Goal: Obtain resource: Obtain resource

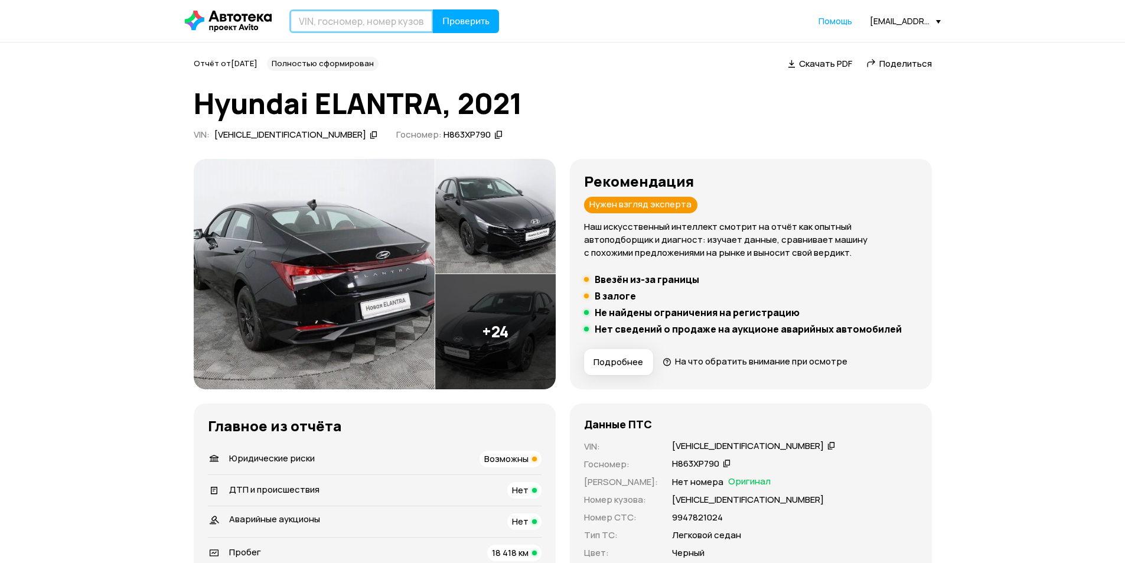
click at [355, 23] on input "text" at bounding box center [361, 21] width 144 height 24
type input "{"
click at [351, 24] on input "text" at bounding box center [361, 21] width 144 height 24
type input "["
type input "Х715АУ977"
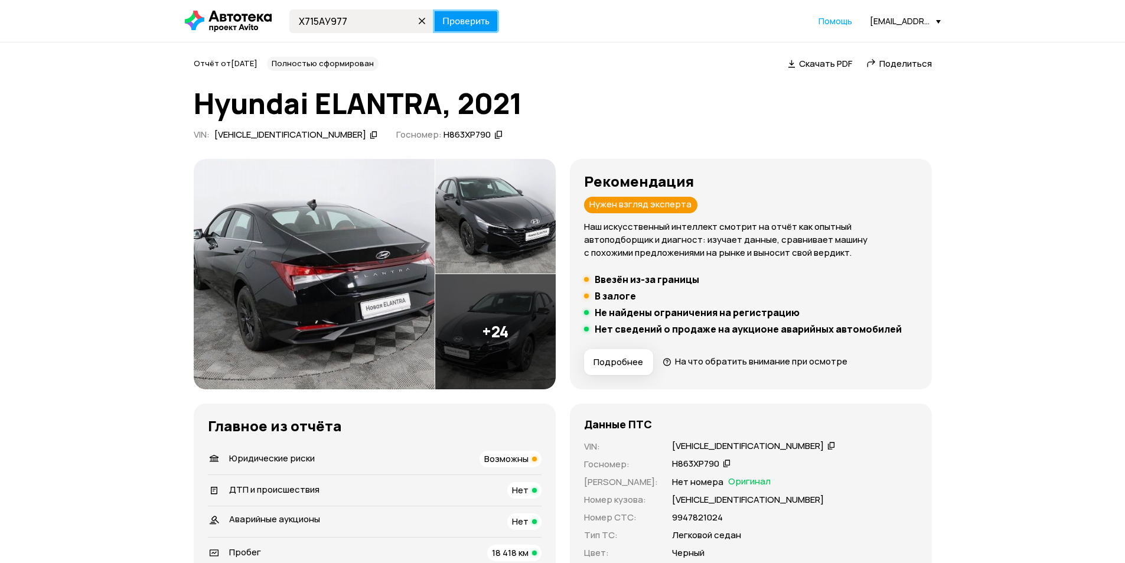
click at [466, 26] on span "Проверить" at bounding box center [465, 21] width 47 height 9
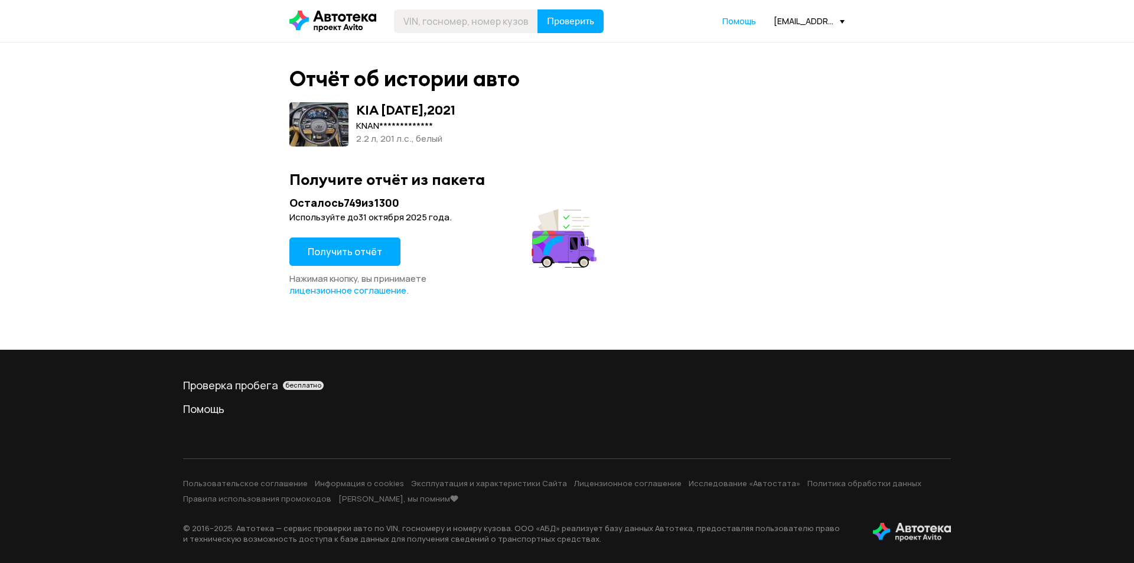
click at [369, 251] on span "Получить отчёт" at bounding box center [345, 251] width 74 height 13
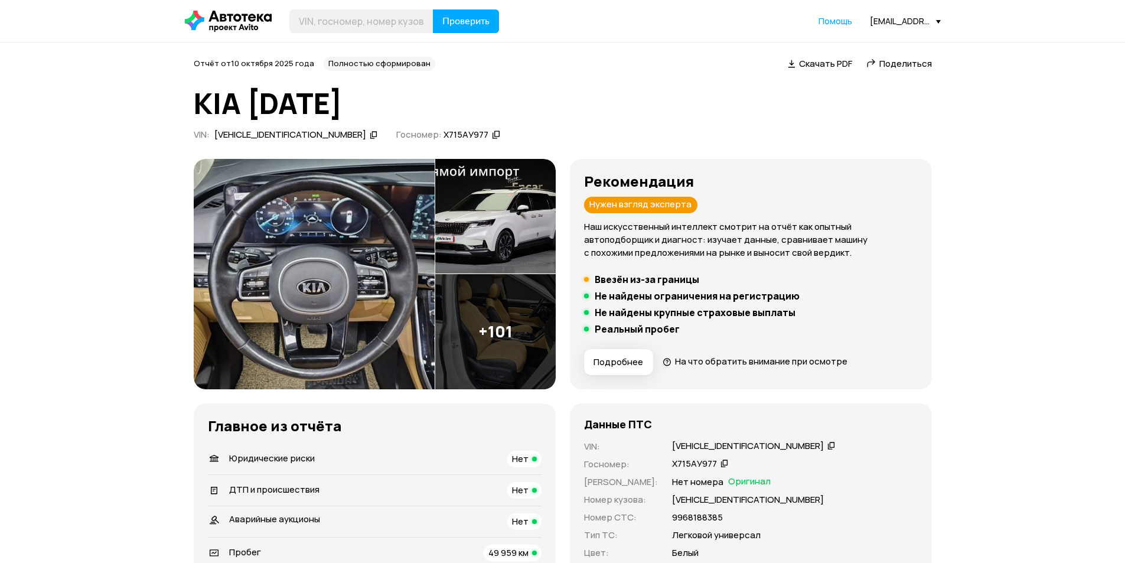
click at [820, 66] on span "Скачать PDF" at bounding box center [825, 63] width 53 height 12
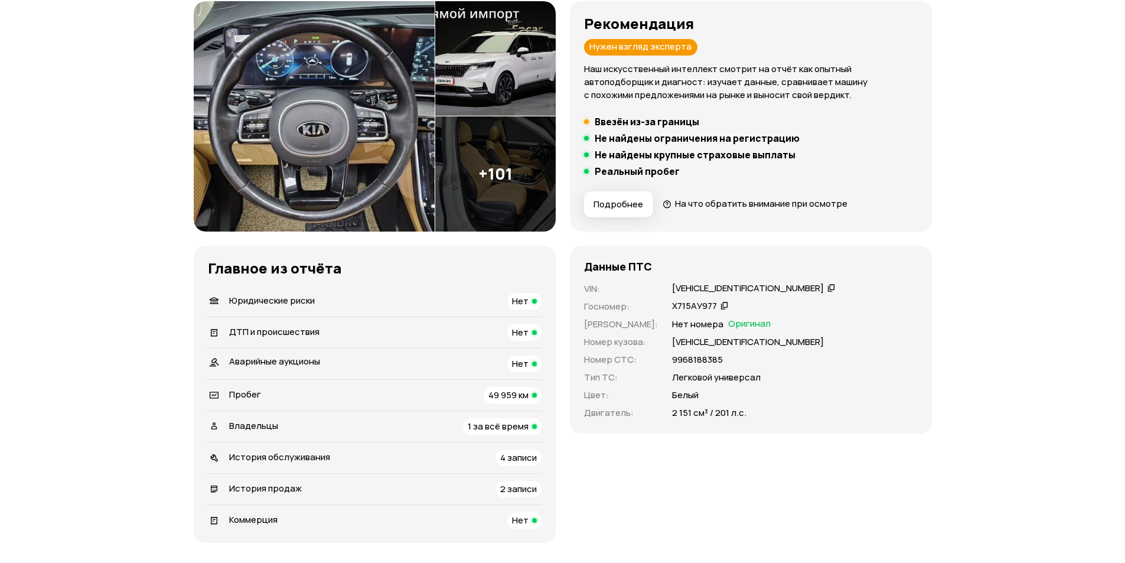
click at [828, 289] on icon at bounding box center [832, 288] width 8 height 12
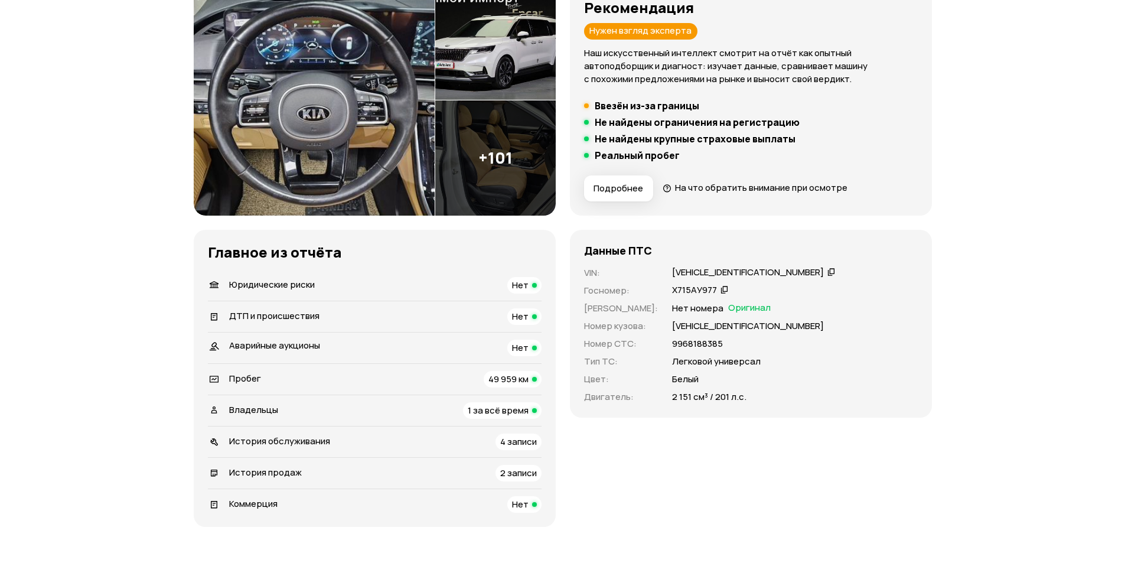
scroll to position [0, 0]
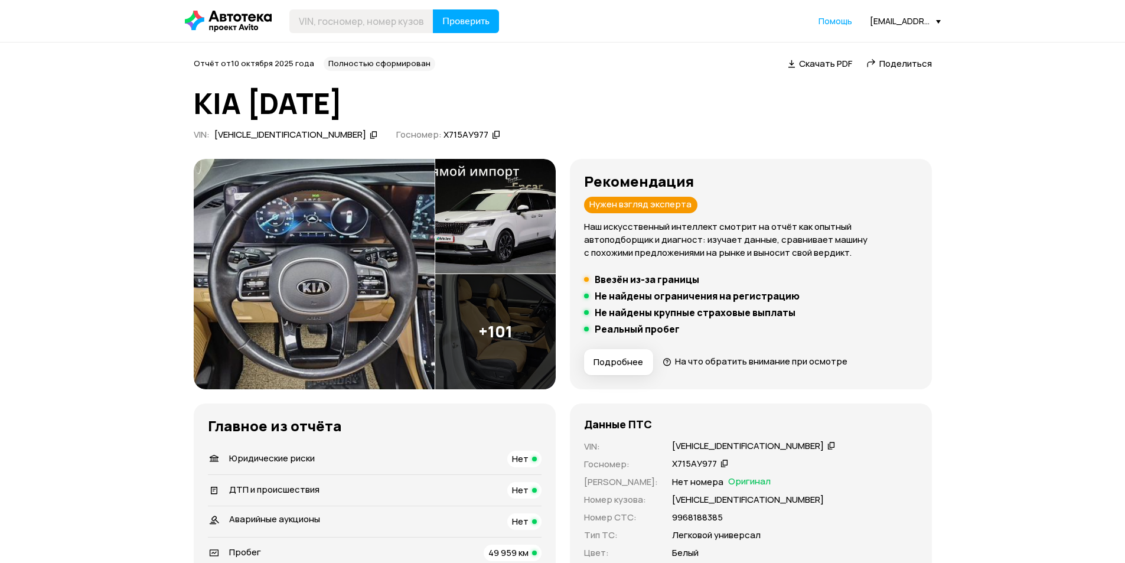
click at [481, 242] on img at bounding box center [495, 216] width 120 height 115
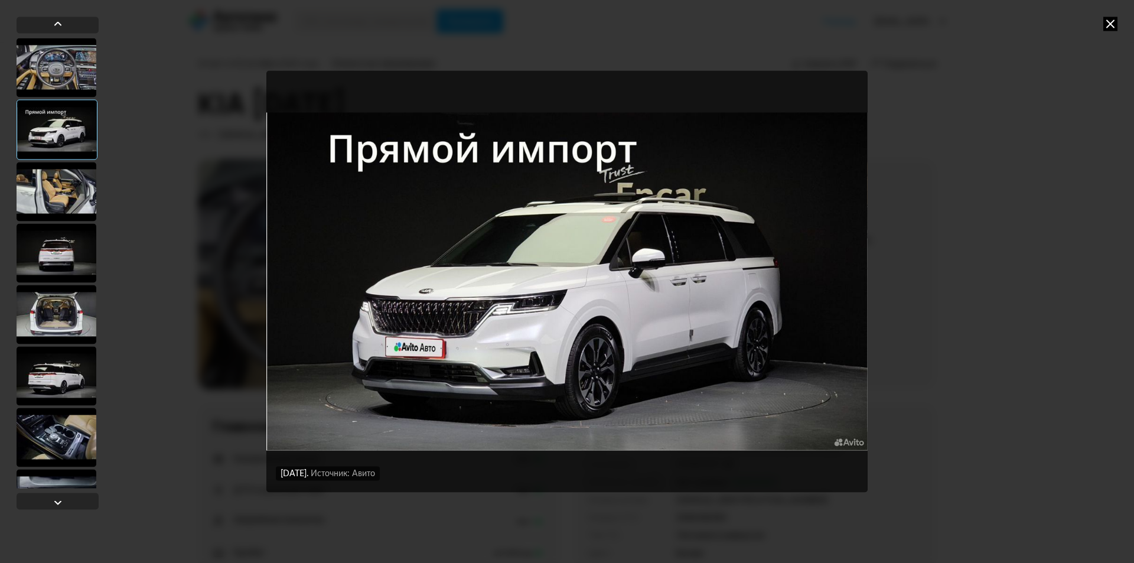
click at [1107, 21] on icon at bounding box center [1110, 24] width 14 height 14
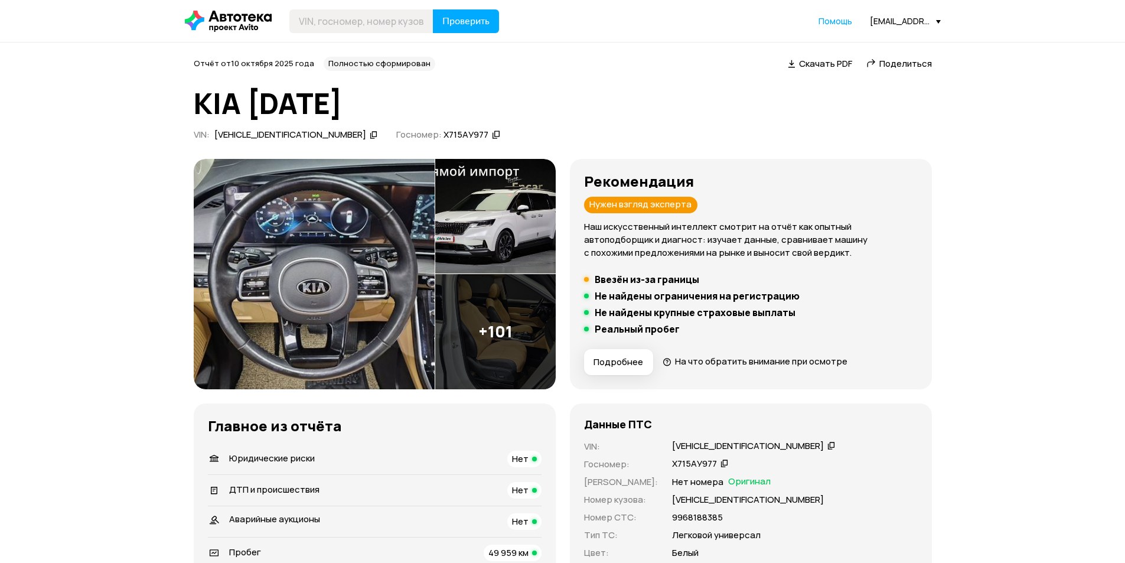
scroll to position [158, 0]
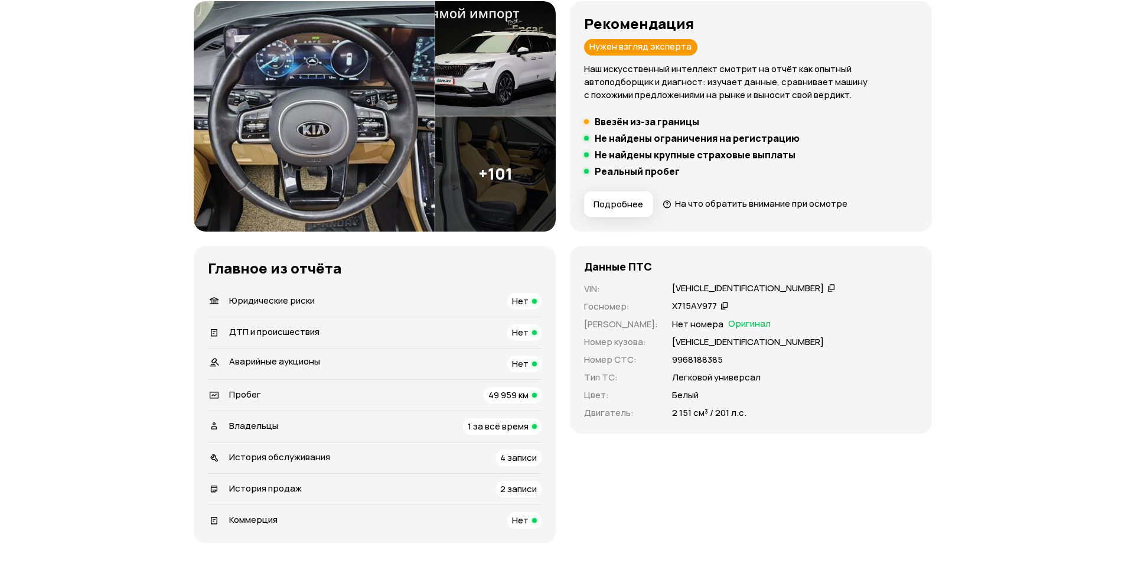
click at [718, 347] on p "[VEHICLE_IDENTIFICATION_NUMBER]" at bounding box center [748, 341] width 152 height 13
click at [722, 344] on p "[VEHICLE_IDENTIFICATION_NUMBER]" at bounding box center [748, 341] width 152 height 13
copy p "[VEHICLE_IDENTIFICATION_NUMBER]"
click at [721, 305] on icon at bounding box center [725, 305] width 8 height 12
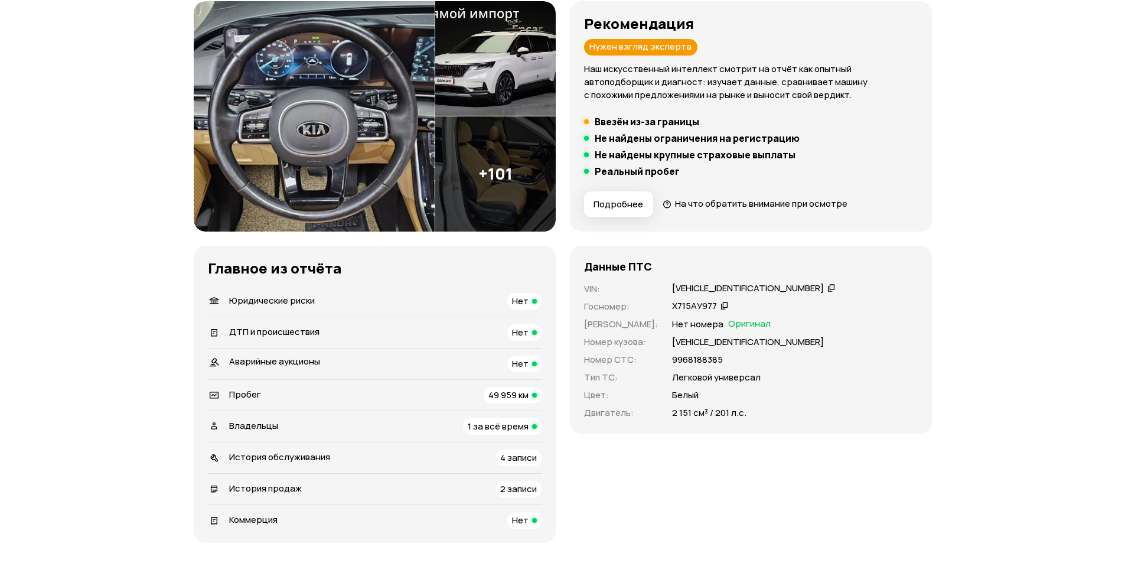
click at [828, 288] on icon at bounding box center [832, 288] width 8 height 12
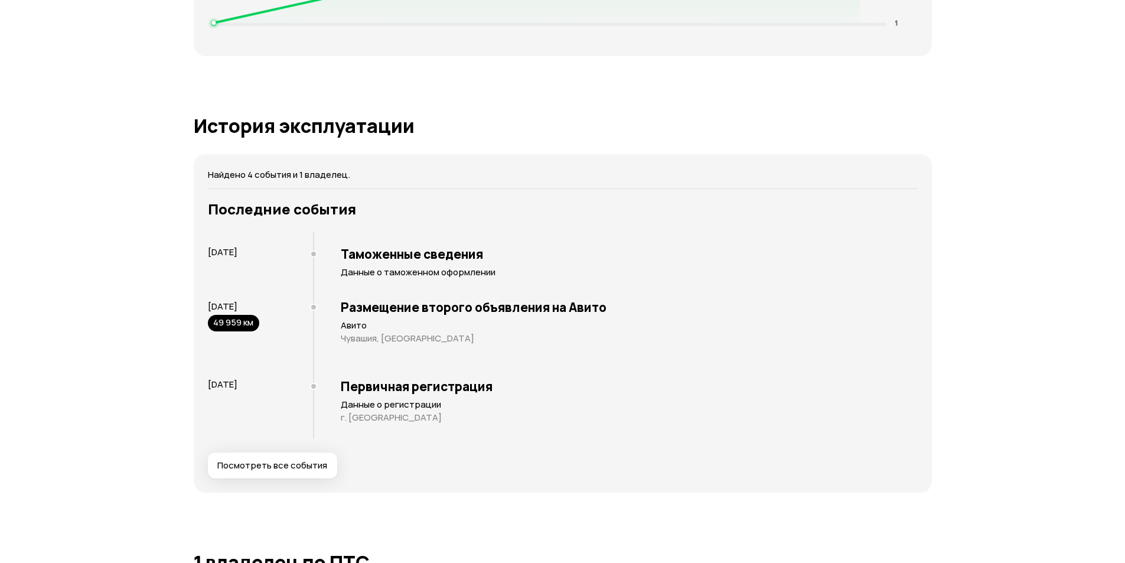
scroll to position [1260, 0]
